Goal: Transaction & Acquisition: Purchase product/service

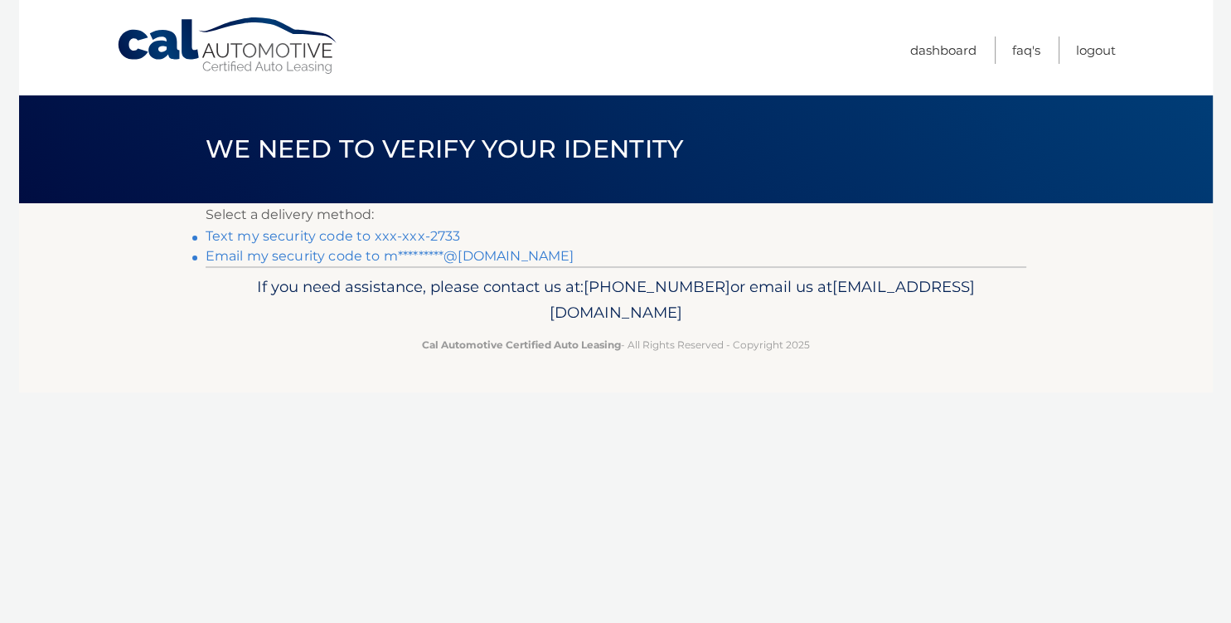
click at [380, 234] on link "Text my security code to xxx-xxx-2733" at bounding box center [333, 236] width 255 height 16
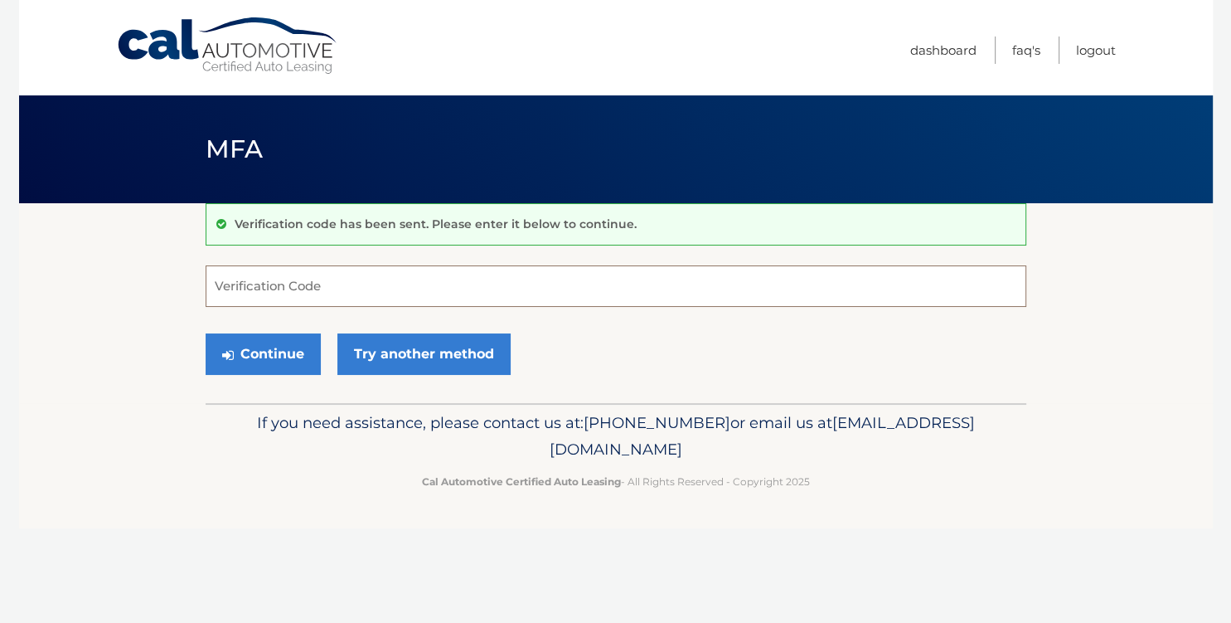
click at [339, 294] on input "Verification Code" at bounding box center [616, 285] width 821 height 41
type input "830031"
click at [279, 346] on button "Continue" at bounding box center [263, 353] width 115 height 41
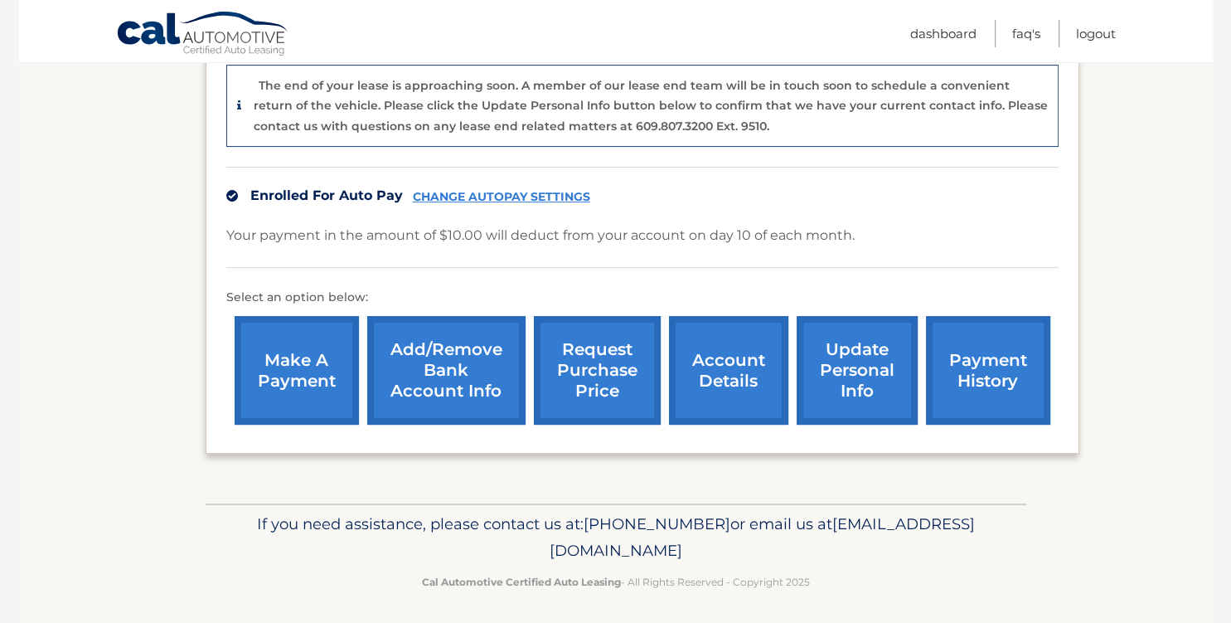
scroll to position [461, 0]
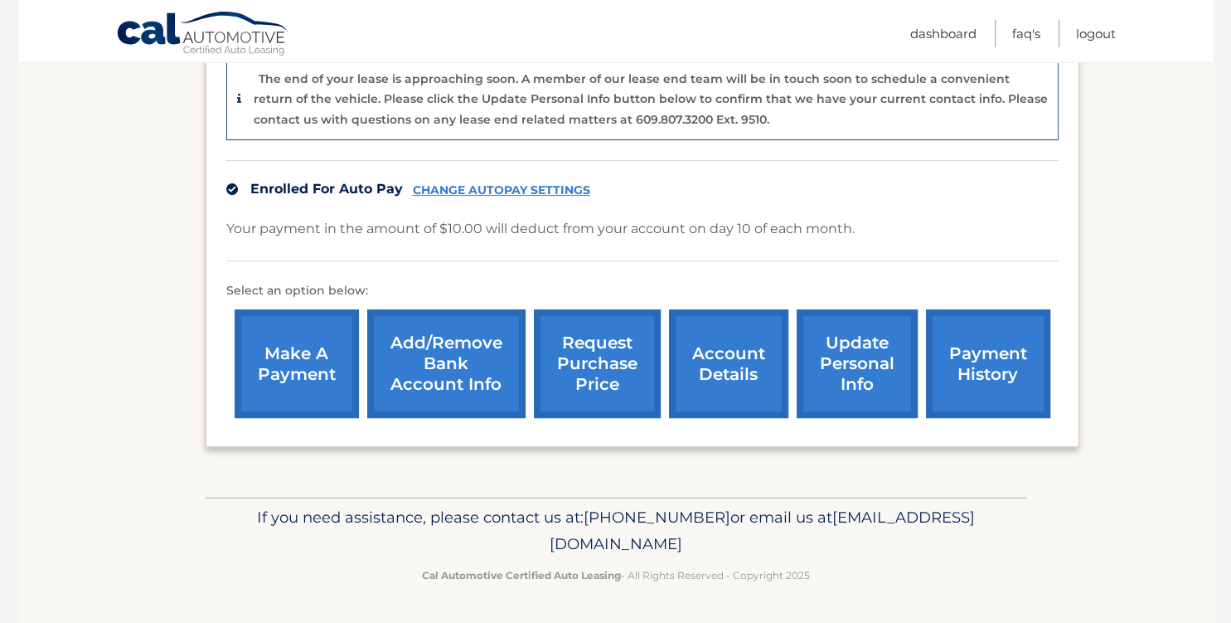
click at [279, 342] on link "make a payment" at bounding box center [297, 363] width 124 height 109
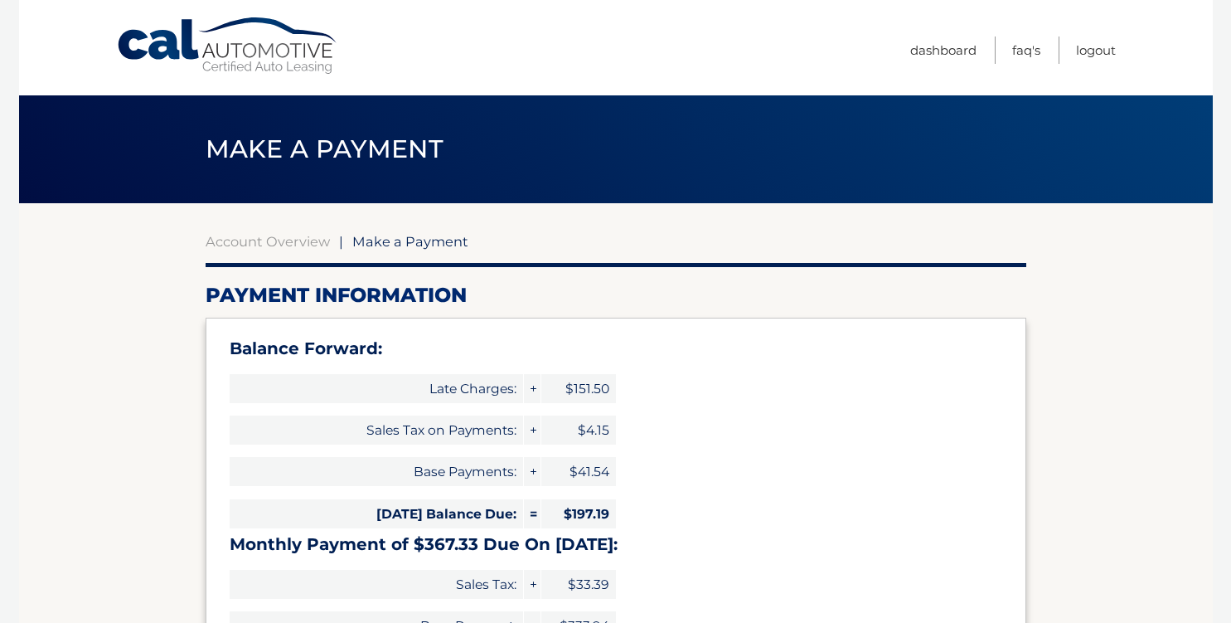
select select "NjM3ZTVlZGYtMGI3OC00NDk0LTg4OGItMWJkZDYwYWZhYmNj"
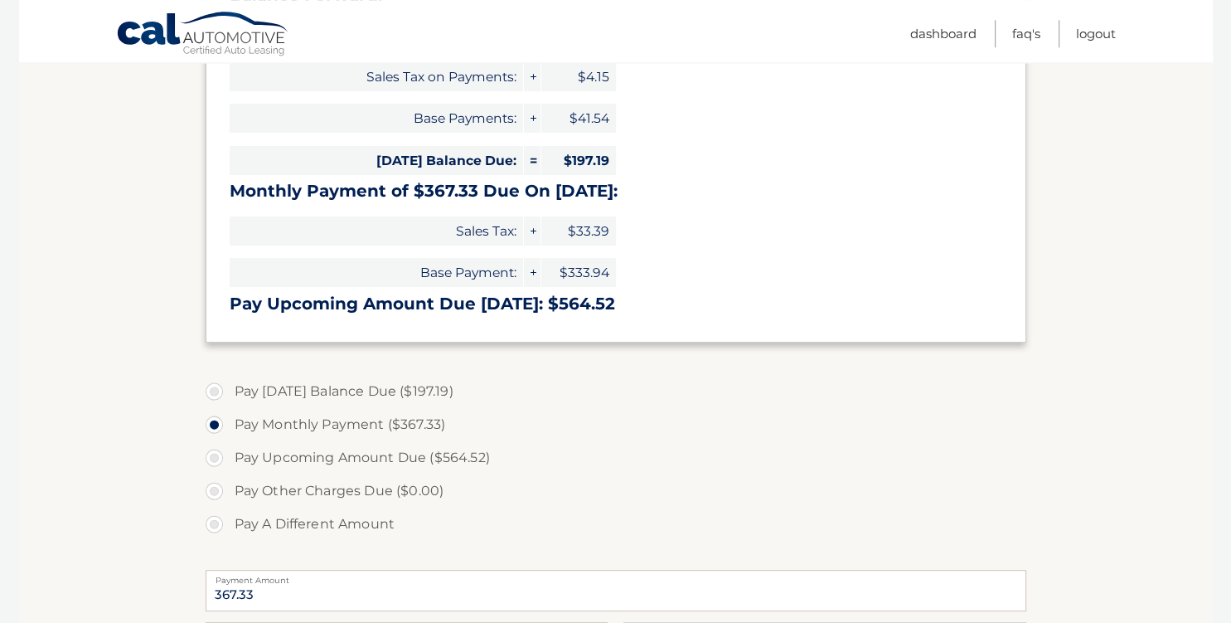
scroll to position [357, 0]
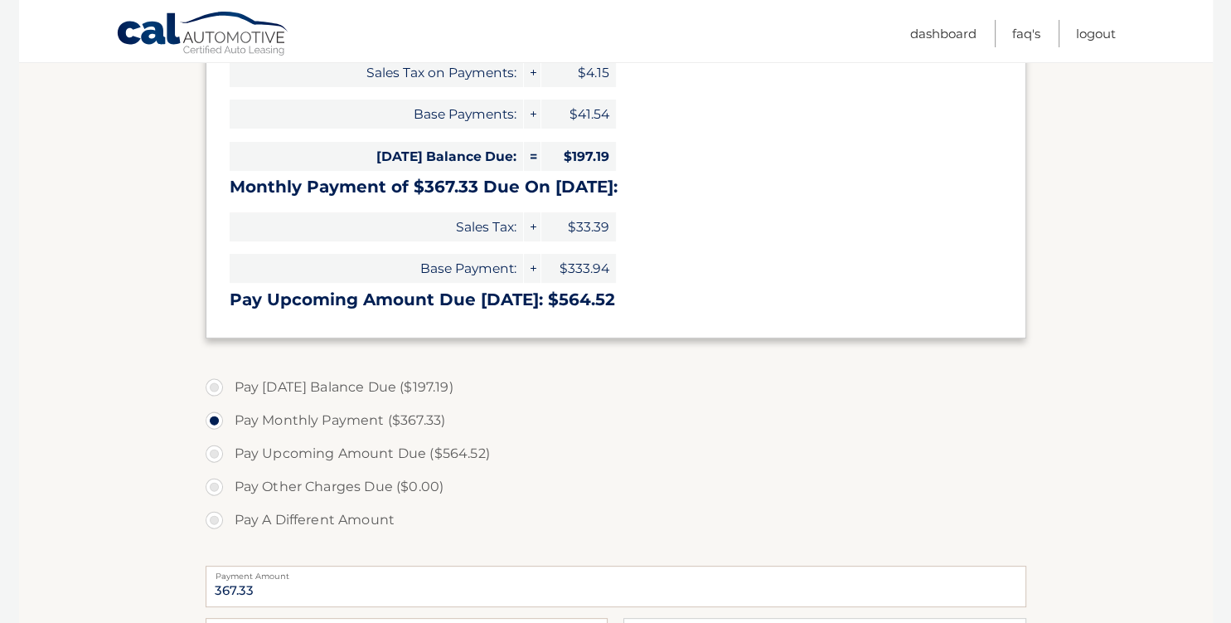
click at [217, 518] on label "Pay A Different Amount" at bounding box center [616, 519] width 821 height 33
click at [217, 518] on input "Pay A Different Amount" at bounding box center [220, 516] width 17 height 27
radio input "true"
type input "200.00"
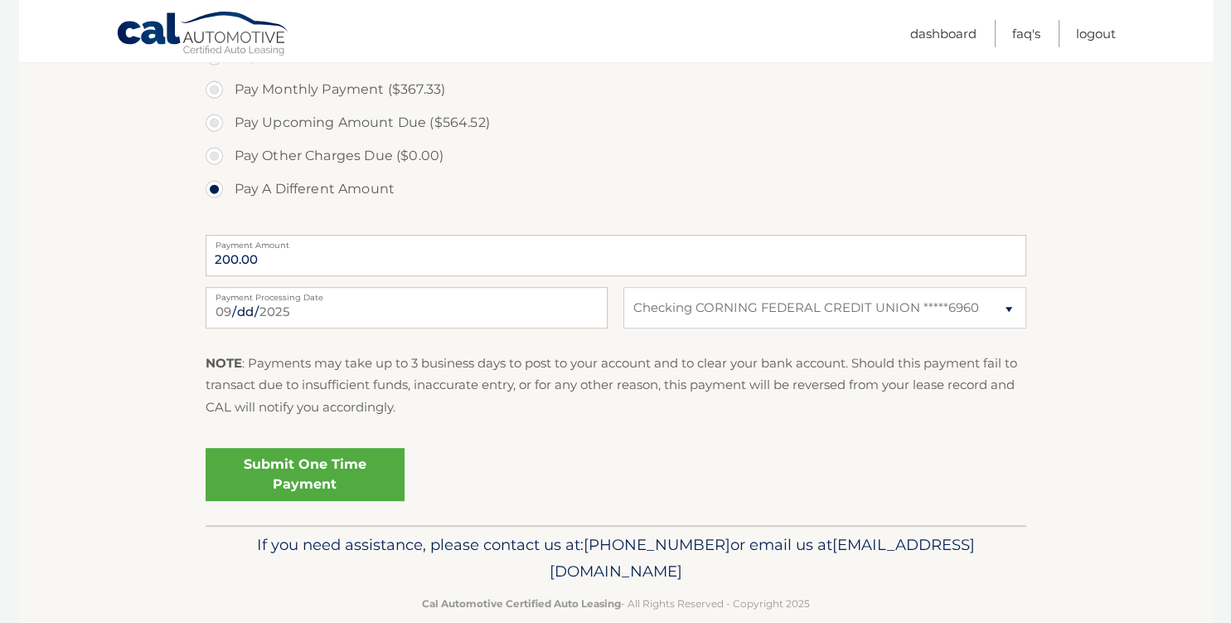
click at [294, 465] on link "Submit One Time Payment" at bounding box center [305, 474] width 199 height 53
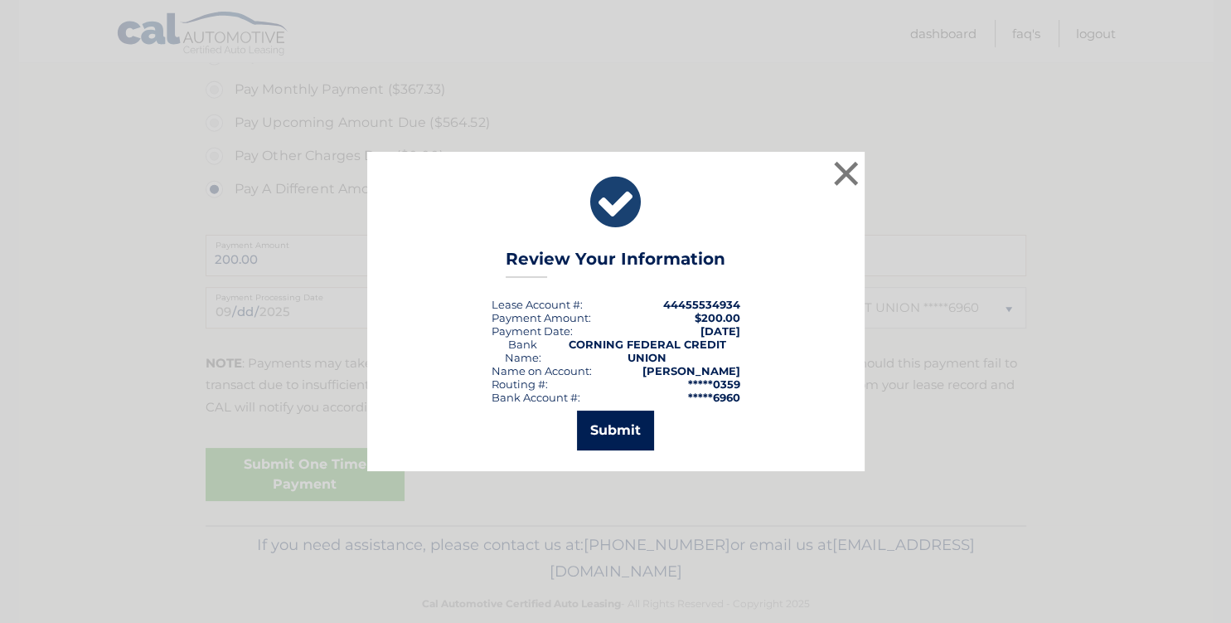
click at [612, 420] on button "Submit" at bounding box center [615, 430] width 77 height 40
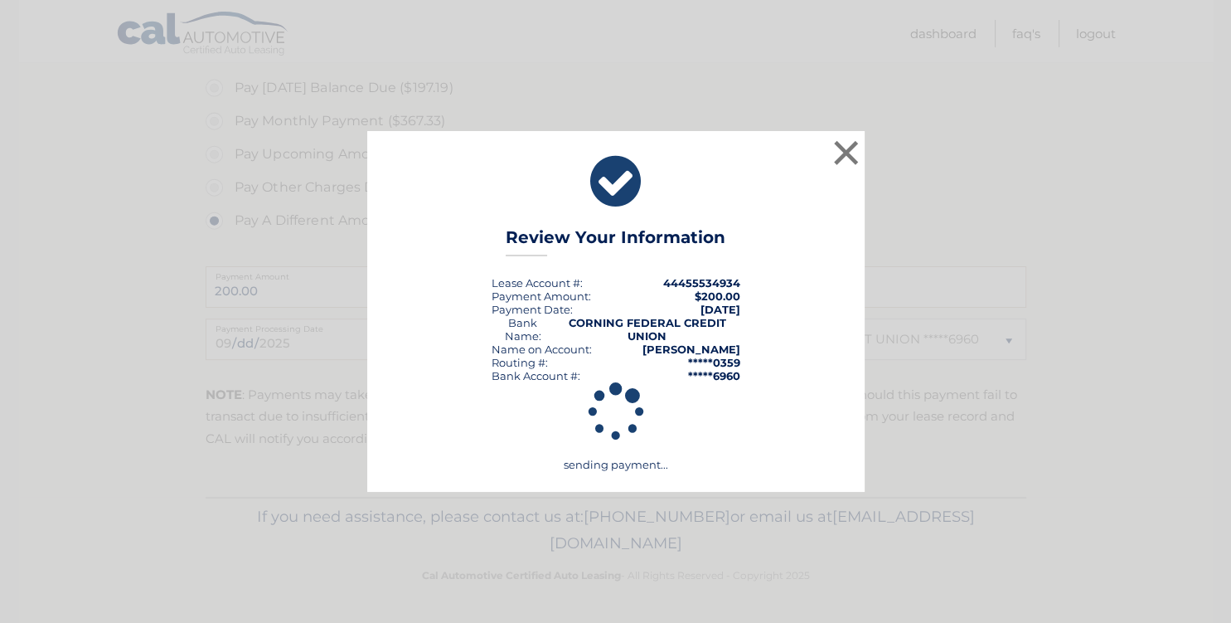
scroll to position [655, 0]
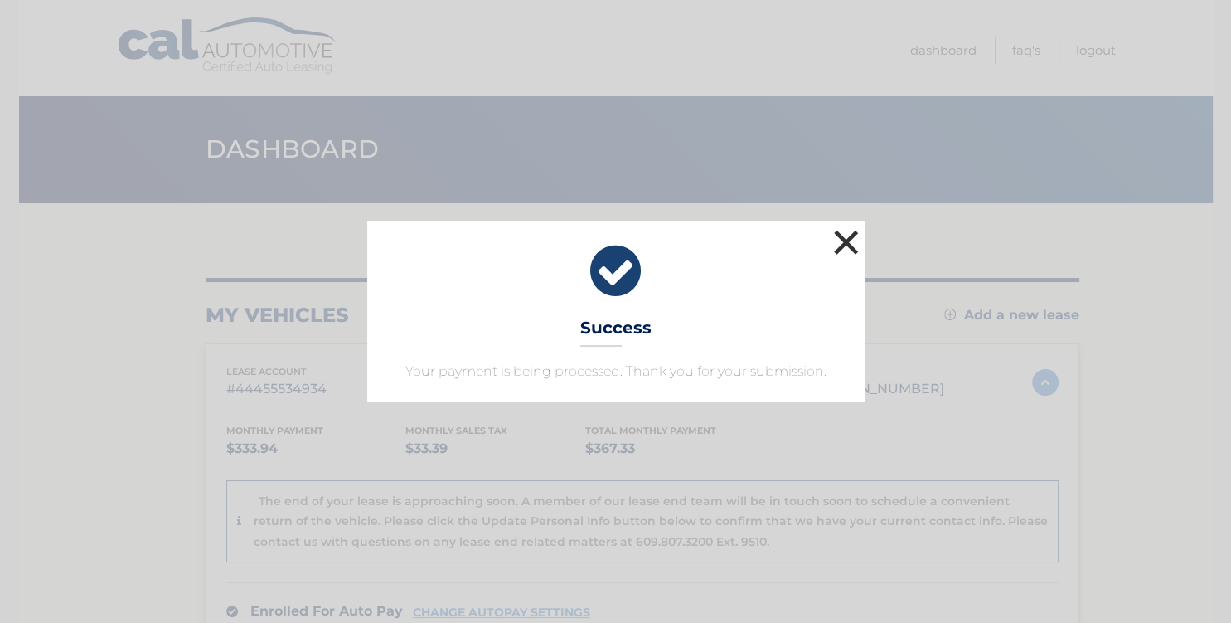
click at [847, 237] on button "×" at bounding box center [846, 242] width 33 height 33
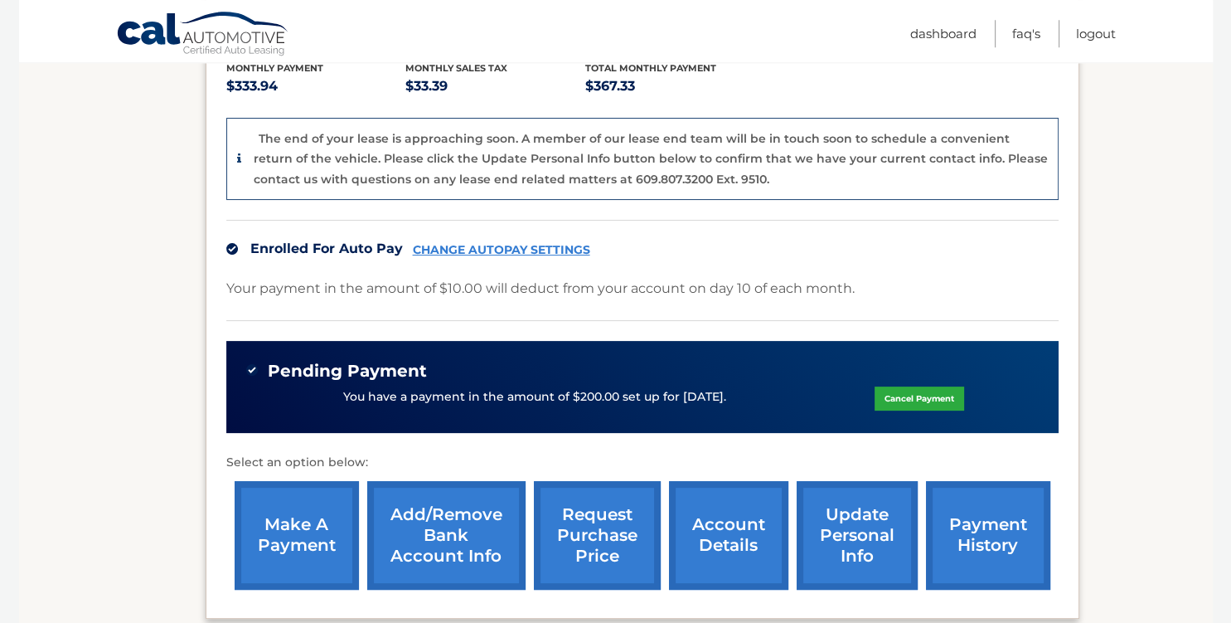
scroll to position [573, 0]
